Goal: Information Seeking & Learning: Learn about a topic

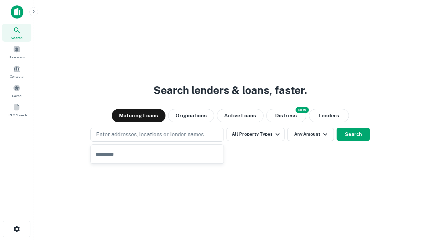
type input "**********"
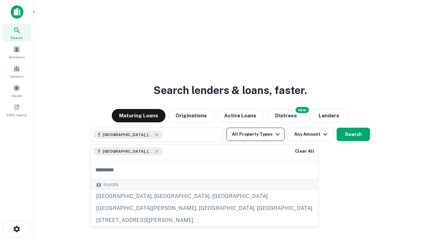
click at [256, 135] on button "All Property Types" at bounding box center [256, 134] width 58 height 13
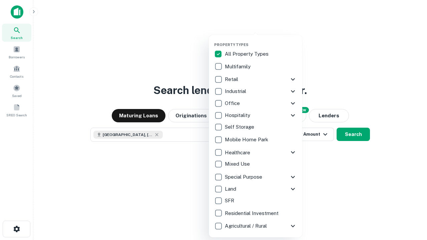
click at [261, 40] on button "button" at bounding box center [260, 40] width 93 height 0
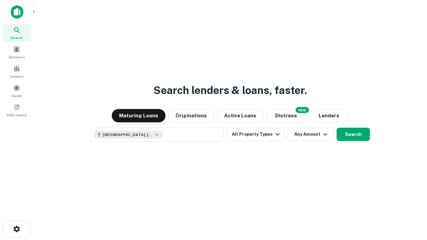
scroll to position [11, 0]
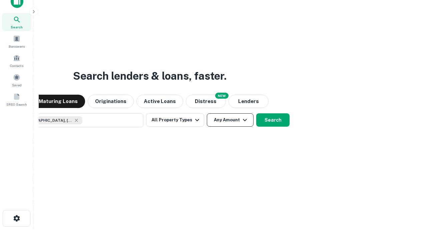
click at [207, 113] on button "Any Amount" at bounding box center [230, 119] width 47 height 13
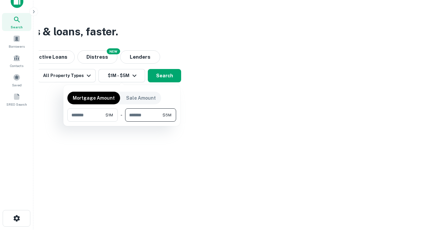
type input "*******"
click at [122, 122] on button "button" at bounding box center [121, 122] width 109 height 0
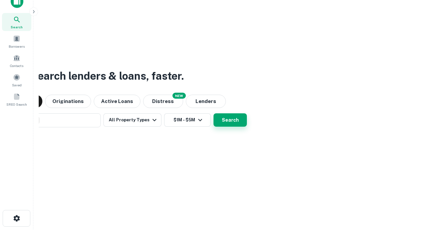
click at [214, 113] on button "Search" at bounding box center [230, 119] width 33 height 13
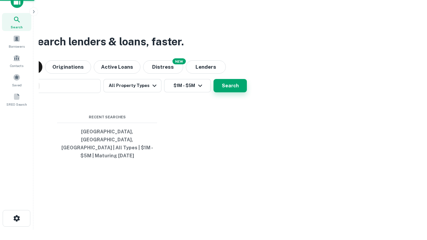
scroll to position [22, 189]
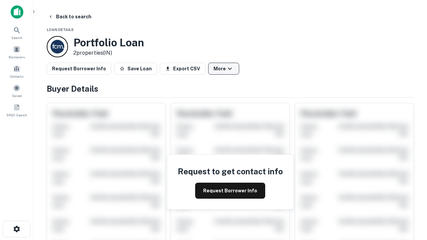
click at [224, 69] on button "More" at bounding box center [223, 69] width 31 height 12
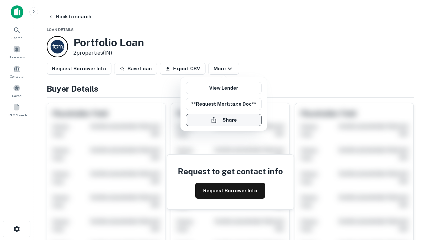
click at [224, 120] on button "Share" at bounding box center [224, 120] width 76 height 12
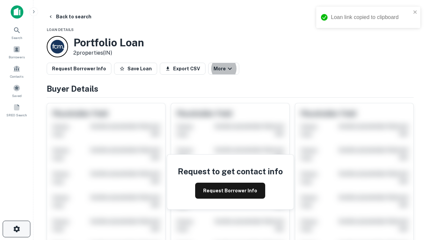
click at [16, 229] on icon "button" at bounding box center [17, 229] width 8 height 8
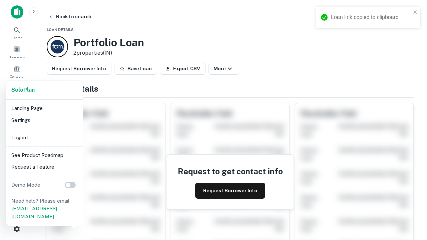
click at [44, 138] on li "Logout" at bounding box center [44, 138] width 71 height 12
